Goal: Task Accomplishment & Management: Manage account settings

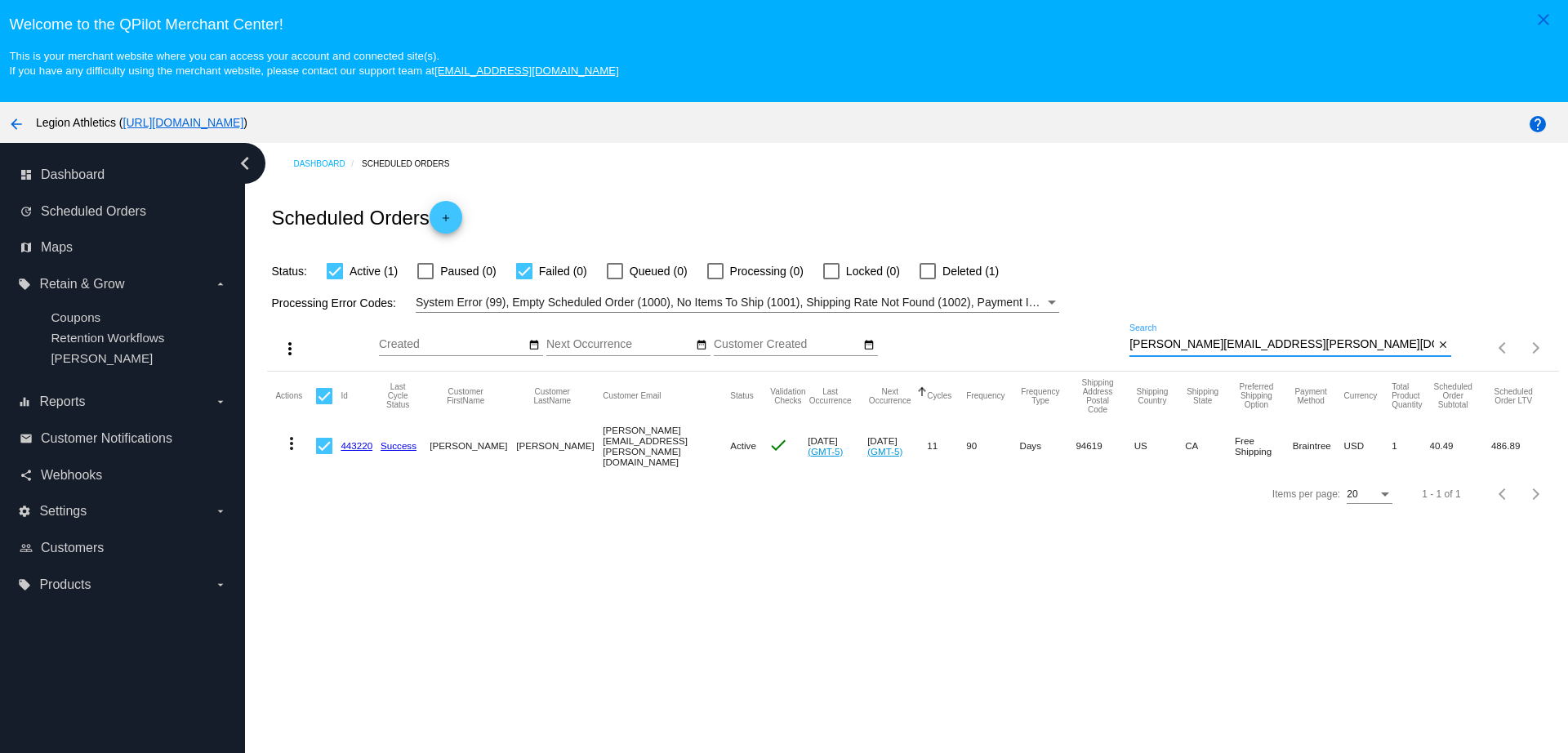
drag, startPoint x: 1254, startPoint y: 341, endPoint x: 1106, endPoint y: 344, distance: 147.9
click at [1106, 344] on div "more_vert Sep Jan Feb Mar [DATE]" at bounding box center [912, 342] width 1291 height 58
paste input "[EMAIL_ADDRESS][DOMAIN_NAME]"
type input "[EMAIL_ADDRESS][DOMAIN_NAME]"
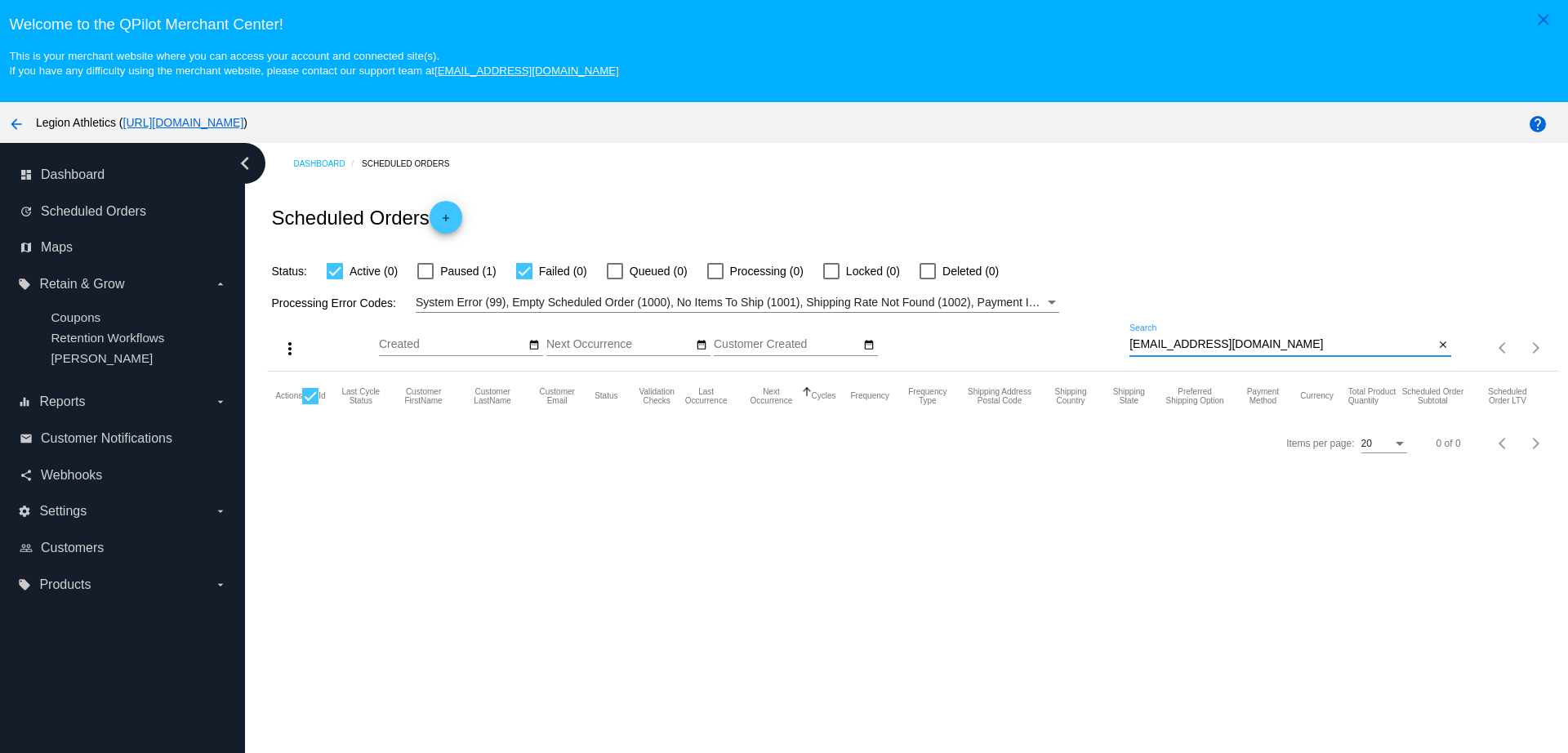
scroll to position [102, 0]
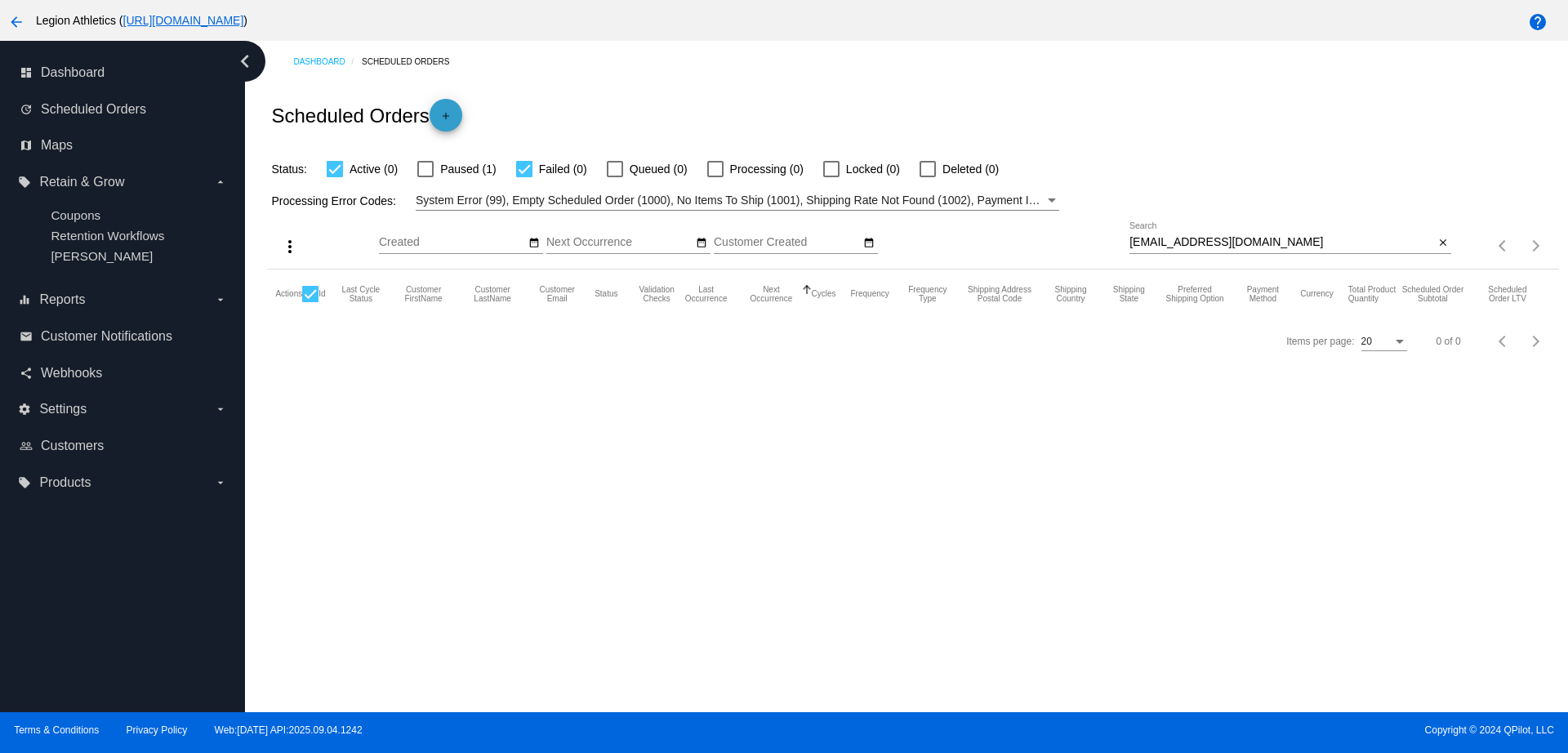
click at [441, 115] on mat-icon "add" at bounding box center [446, 120] width 20 height 20
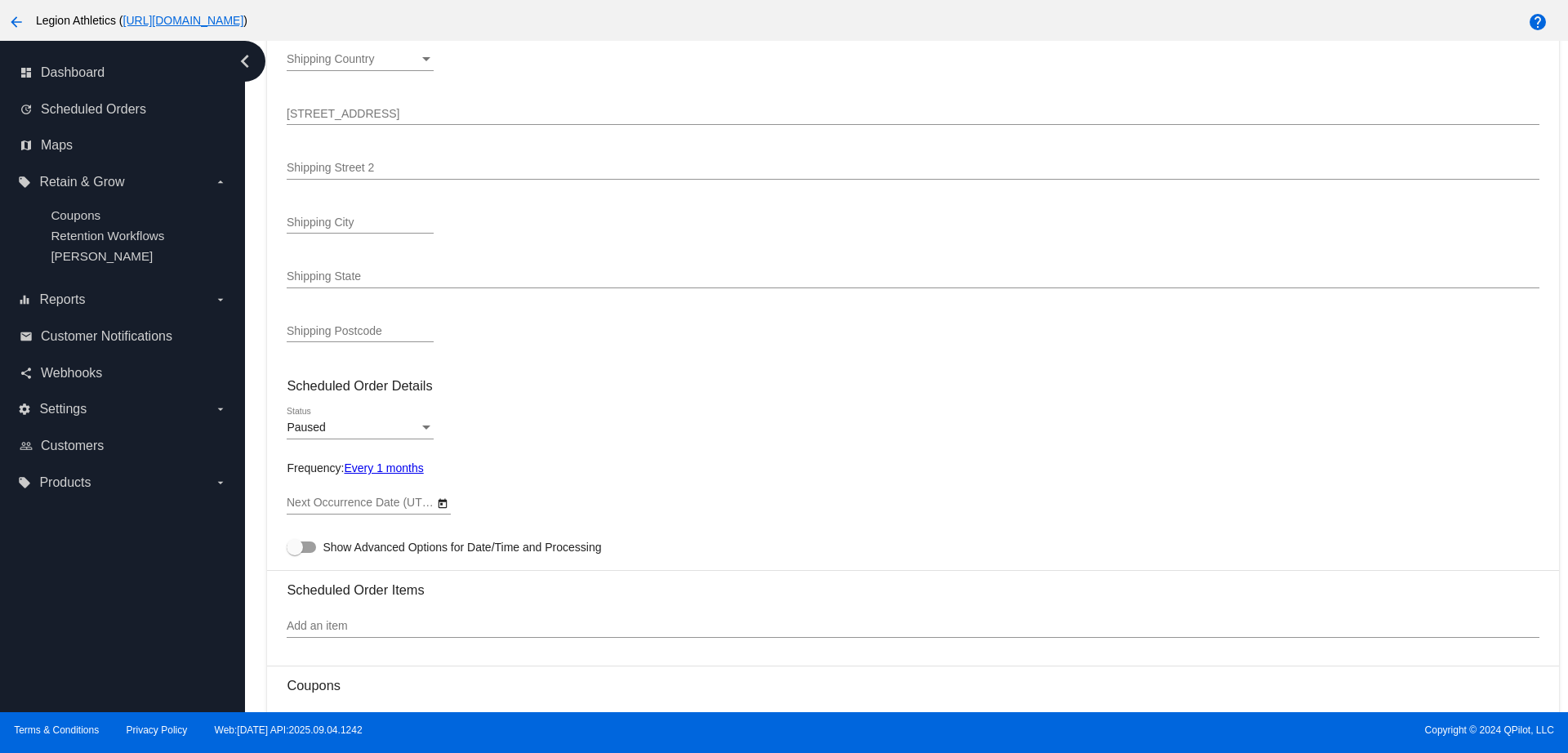
type input "10/23/2025"
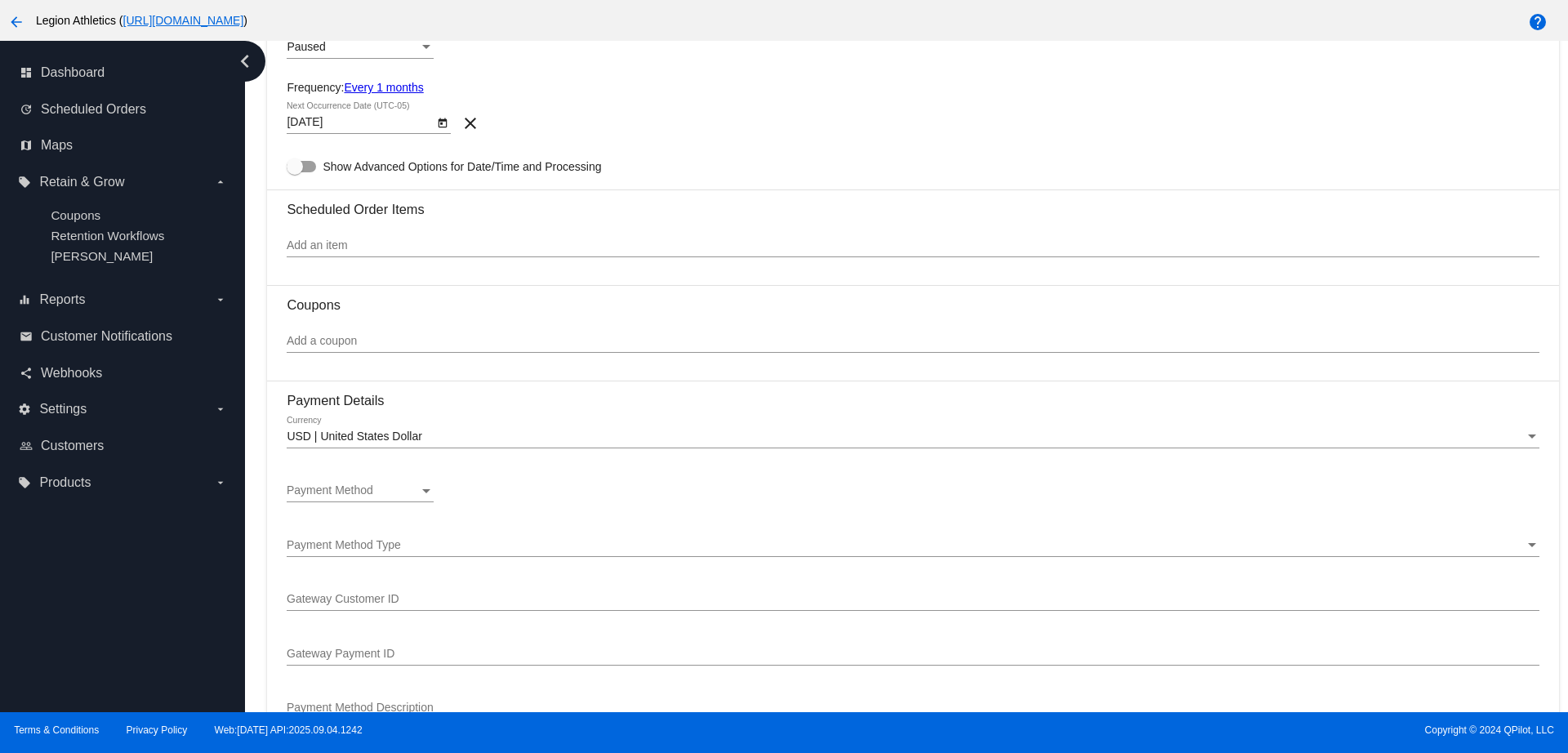
scroll to position [817, 0]
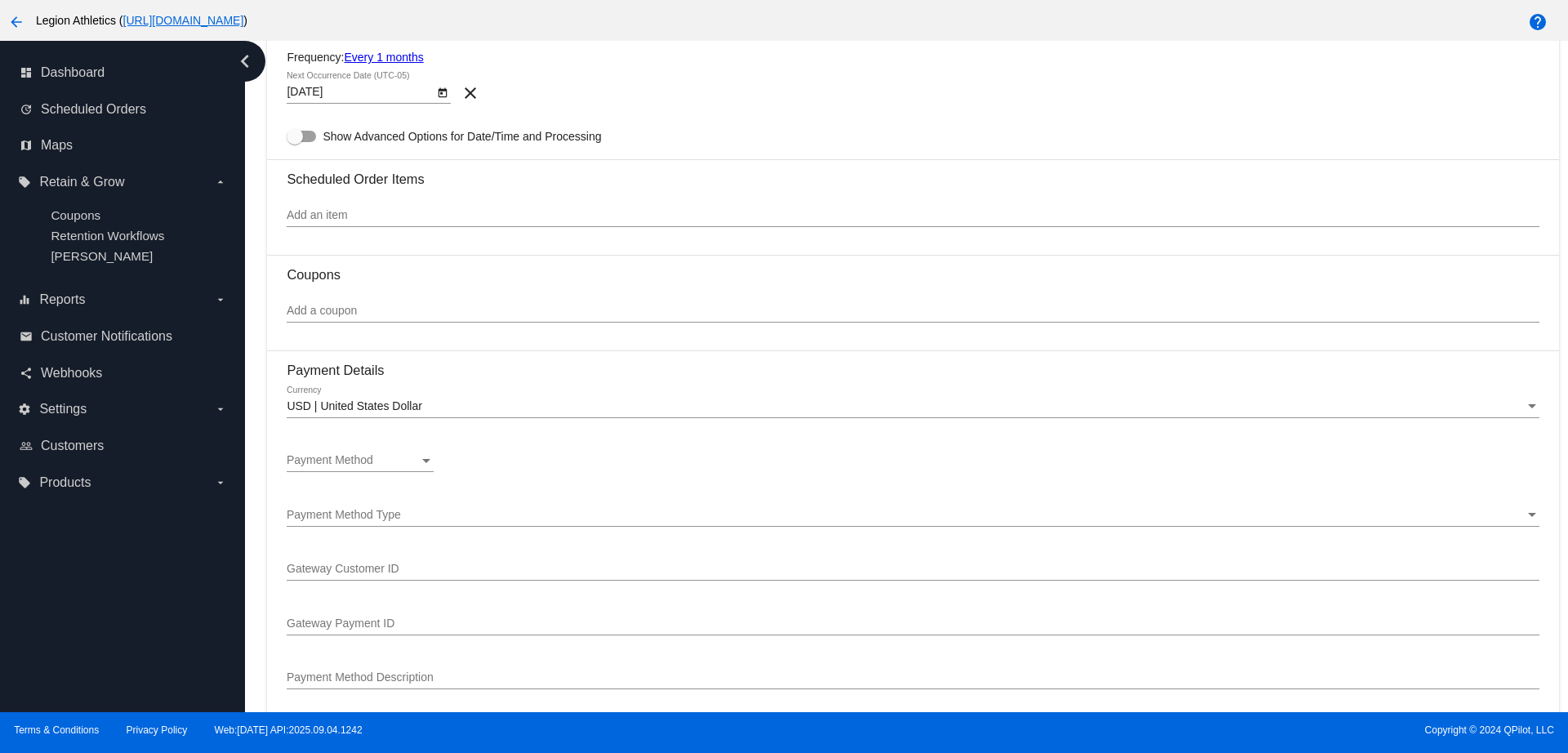
click at [381, 455] on div "Payment Method" at bounding box center [353, 460] width 132 height 13
click at [533, 456] on div at bounding box center [784, 376] width 1568 height 753
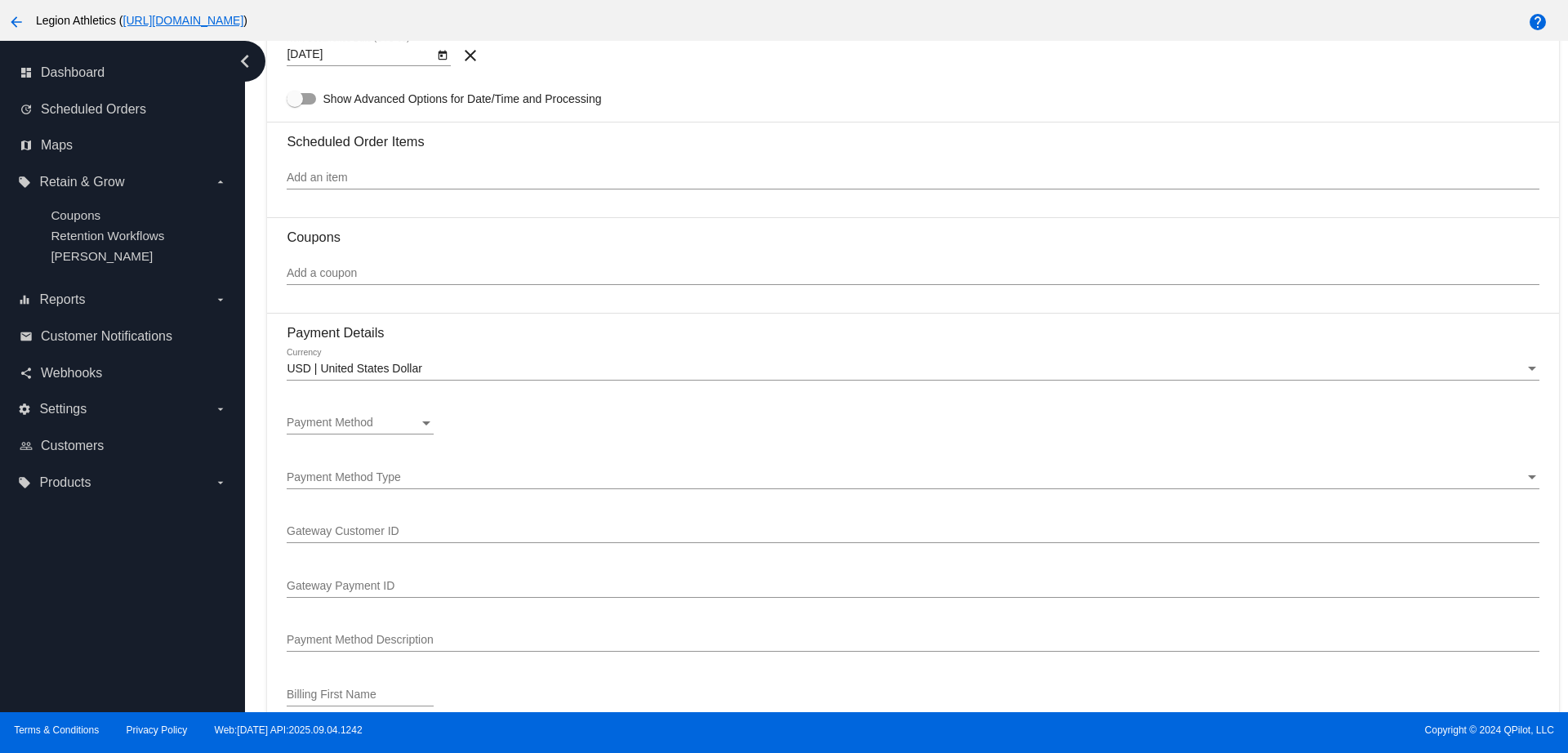
scroll to position [841, 0]
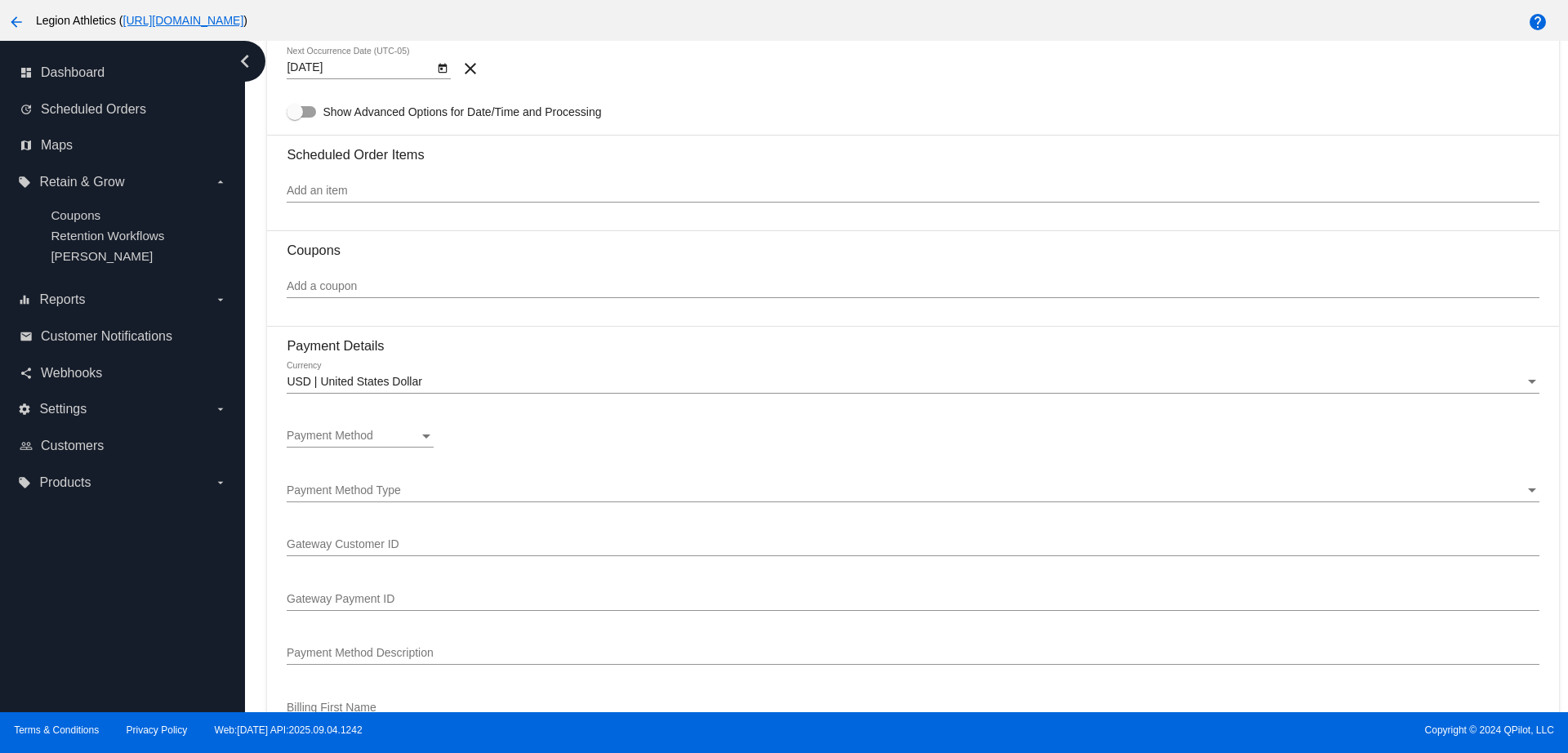
click at [389, 437] on div "Payment Method" at bounding box center [353, 436] width 132 height 13
click at [482, 438] on div at bounding box center [784, 376] width 1568 height 753
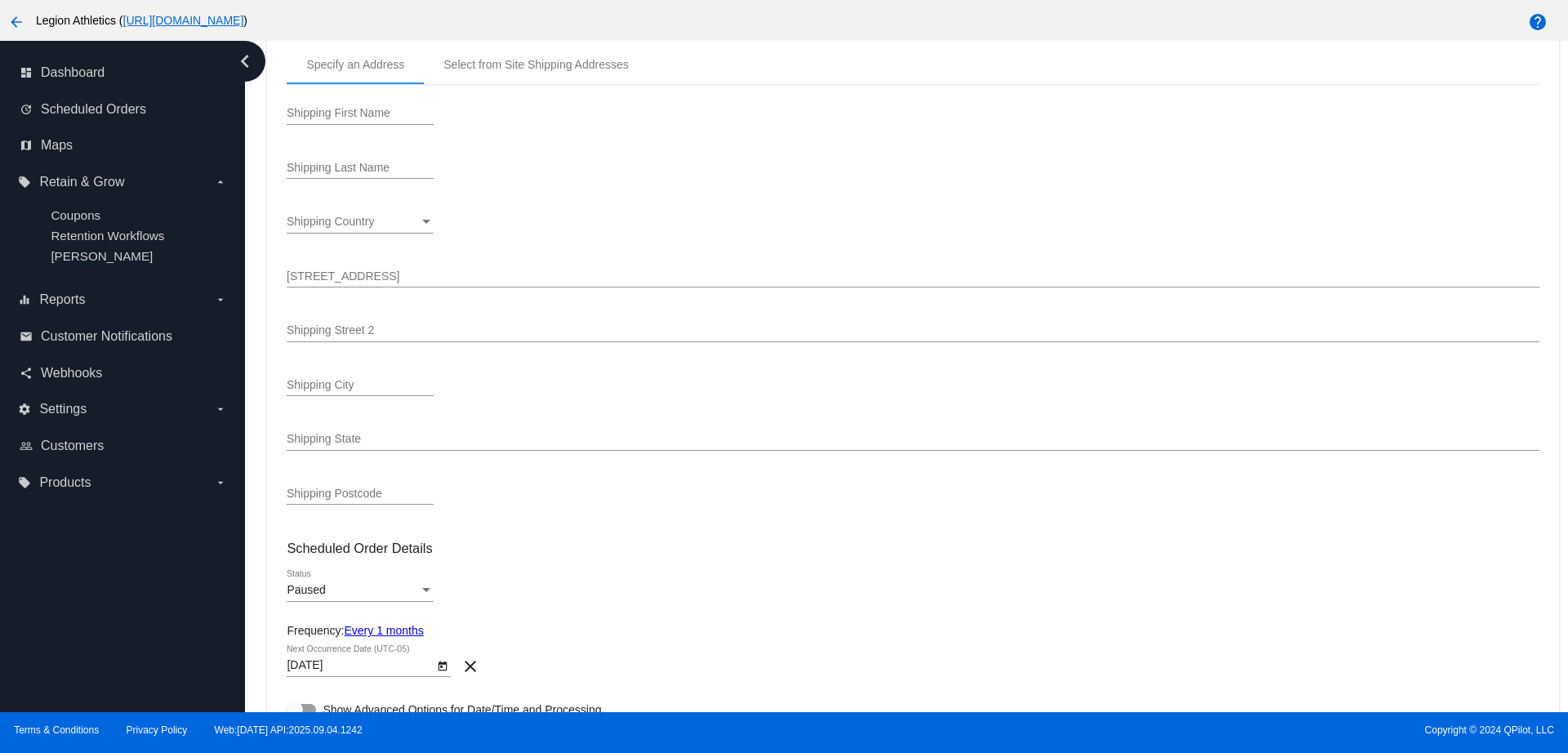
scroll to position [0, 0]
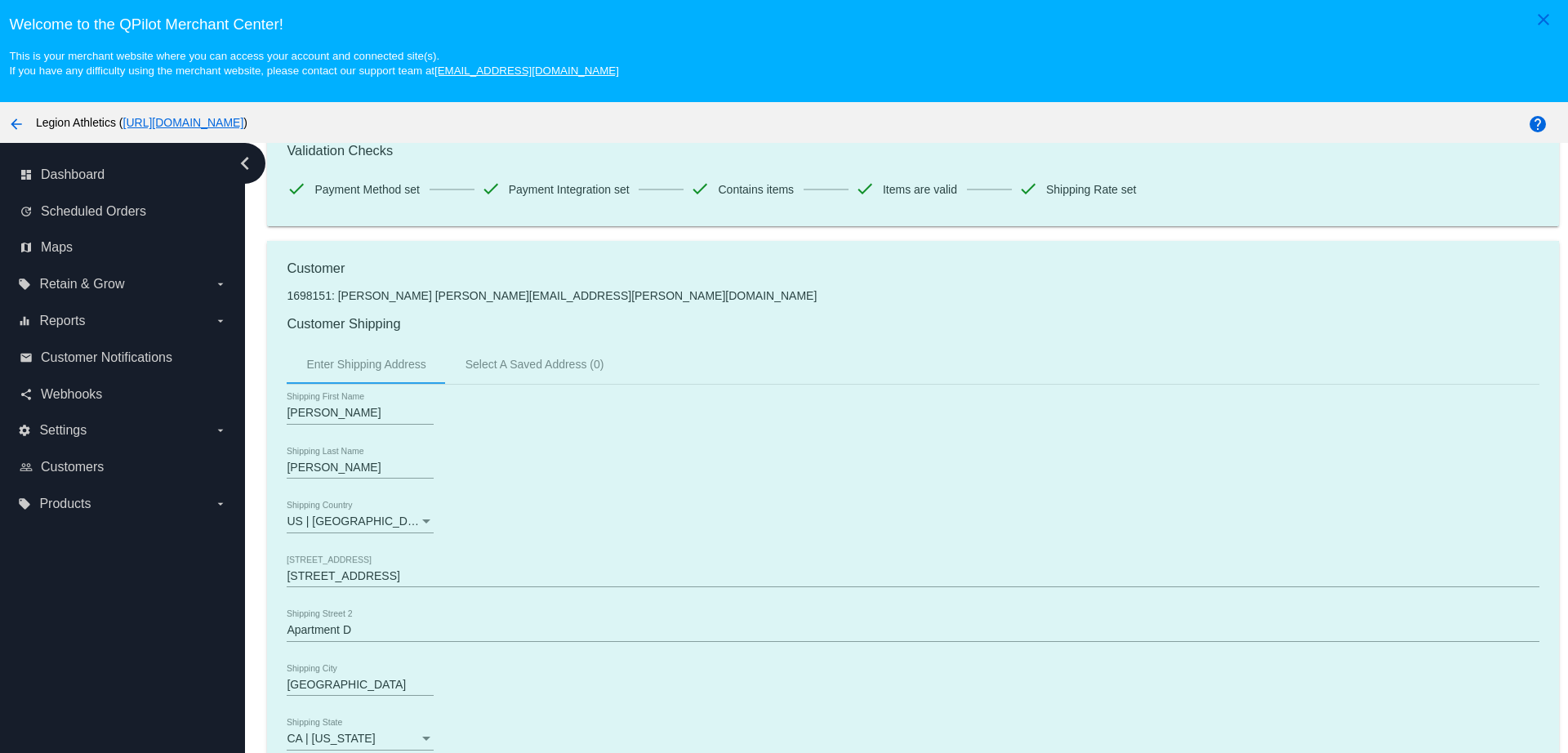
scroll to position [408, 0]
